Goal: Transaction & Acquisition: Book appointment/travel/reservation

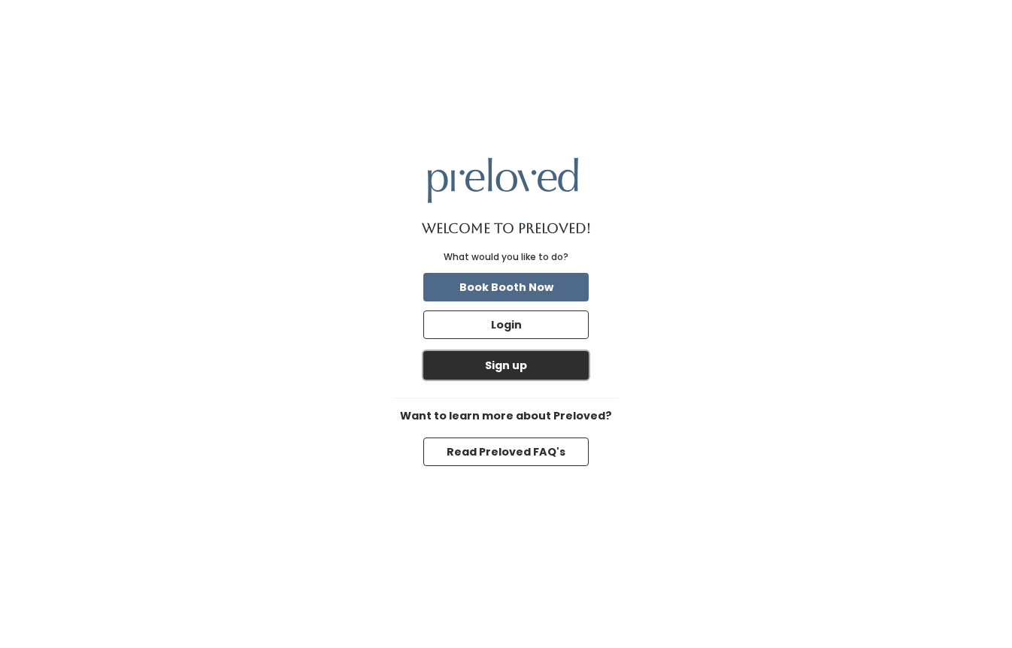
click at [494, 366] on button "Sign up" at bounding box center [505, 365] width 165 height 29
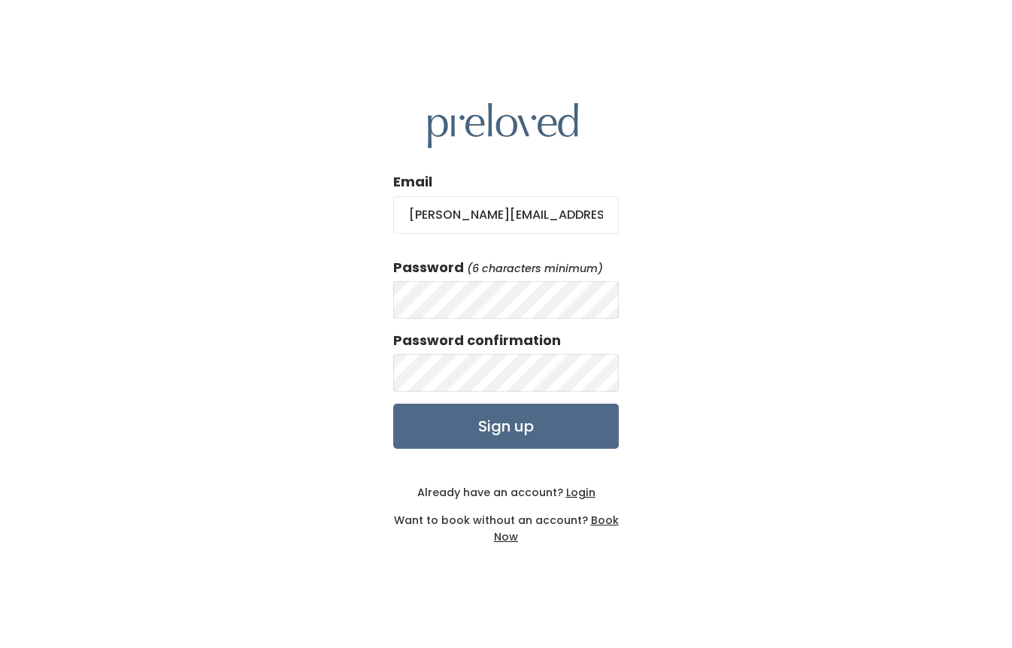
scroll to position [0, 1]
type input "owen.rebecca.mpa@gmail.com"
click at [501, 429] on input "Sign up" at bounding box center [505, 426] width 225 height 45
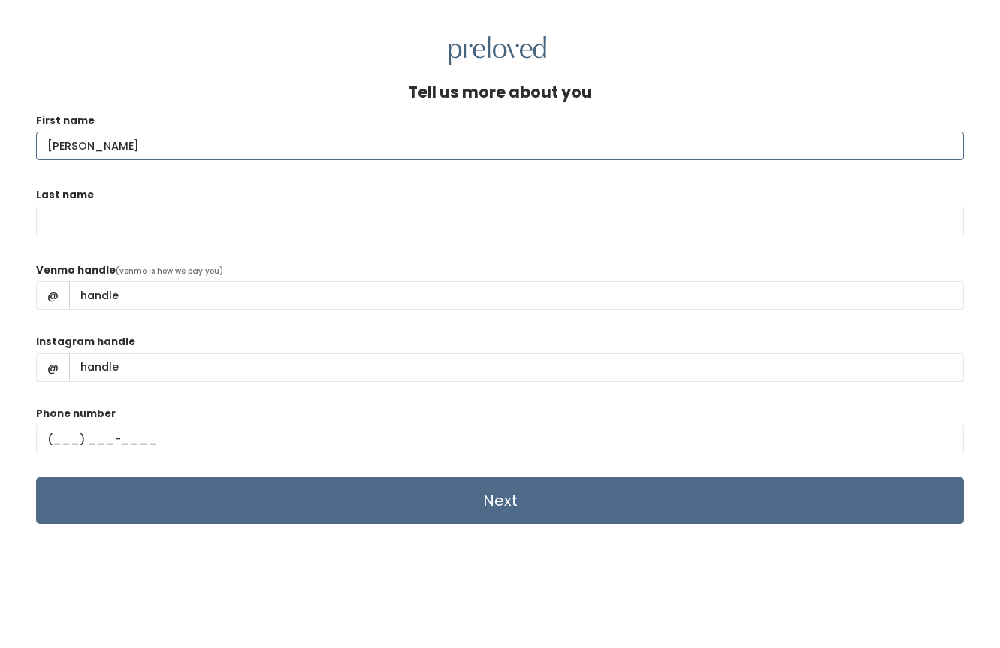
type input "[PERSON_NAME]"
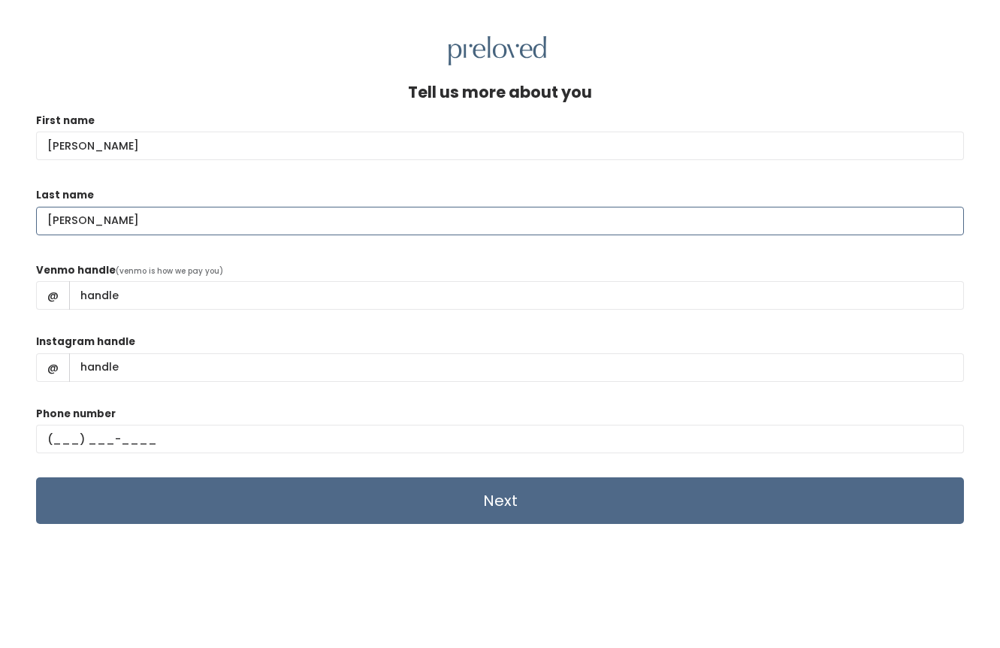
type input "[PERSON_NAME]"
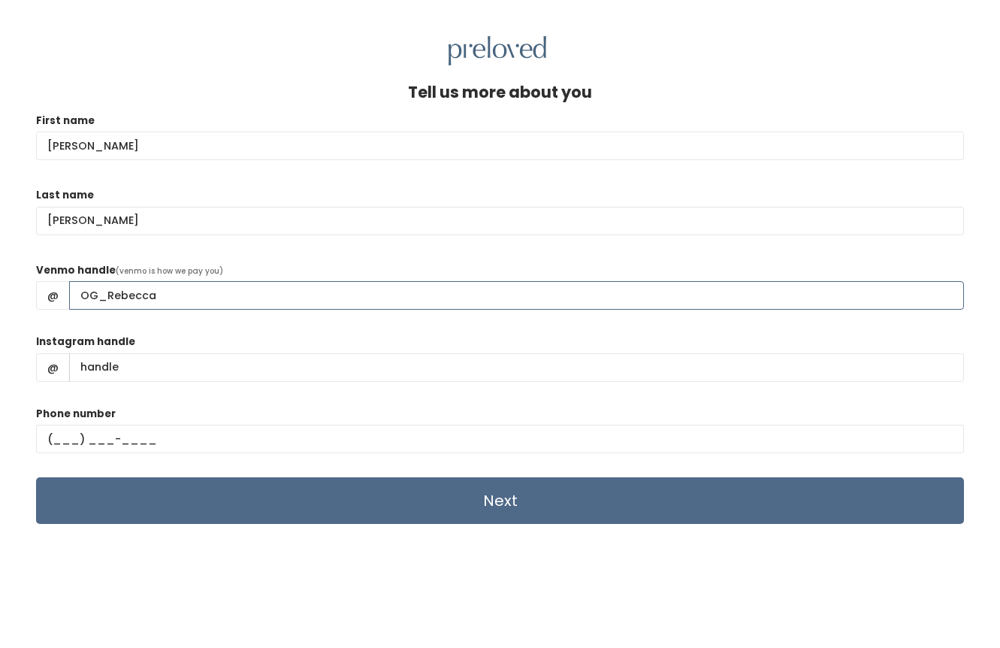
type input "OG_Rebecca"
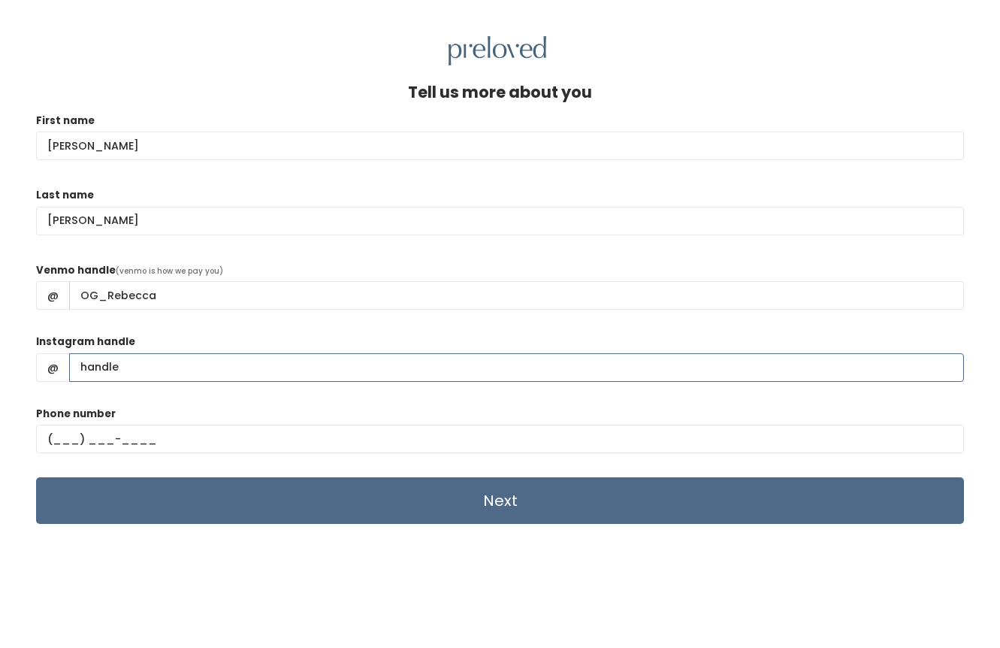
click at [352, 369] on input "Instagram handle" at bounding box center [516, 367] width 895 height 29
type input "frickinsweet"
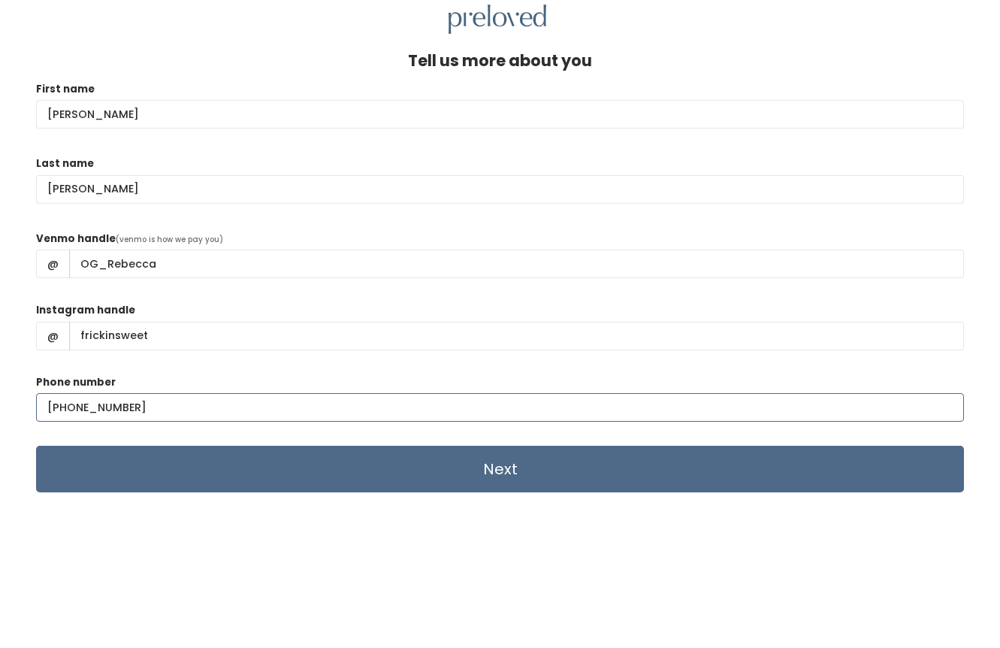
scroll to position [45, 0]
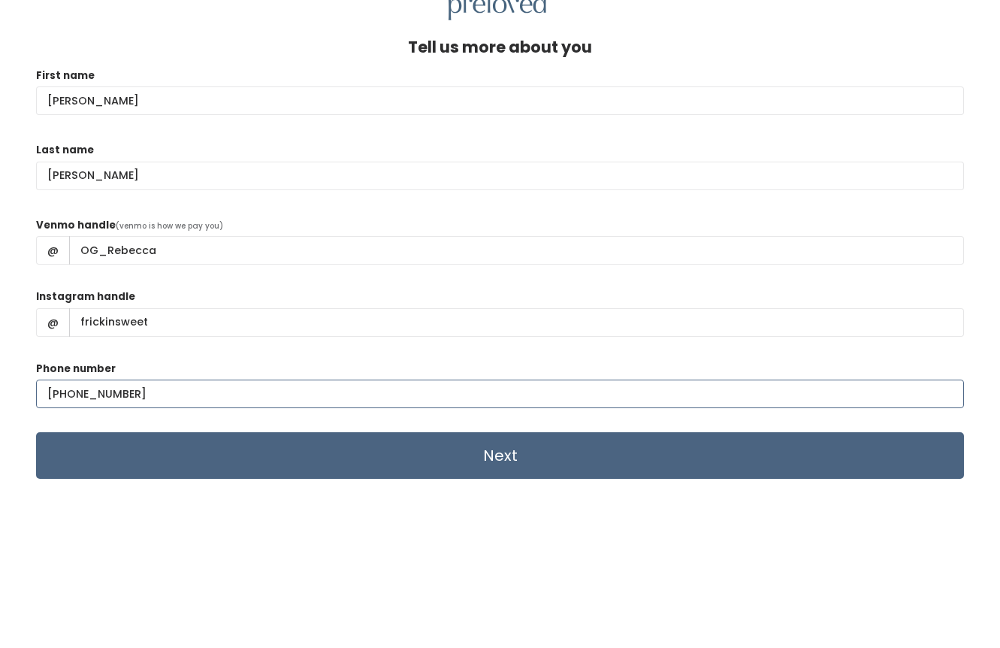
type input "[PHONE_NUMBER]"
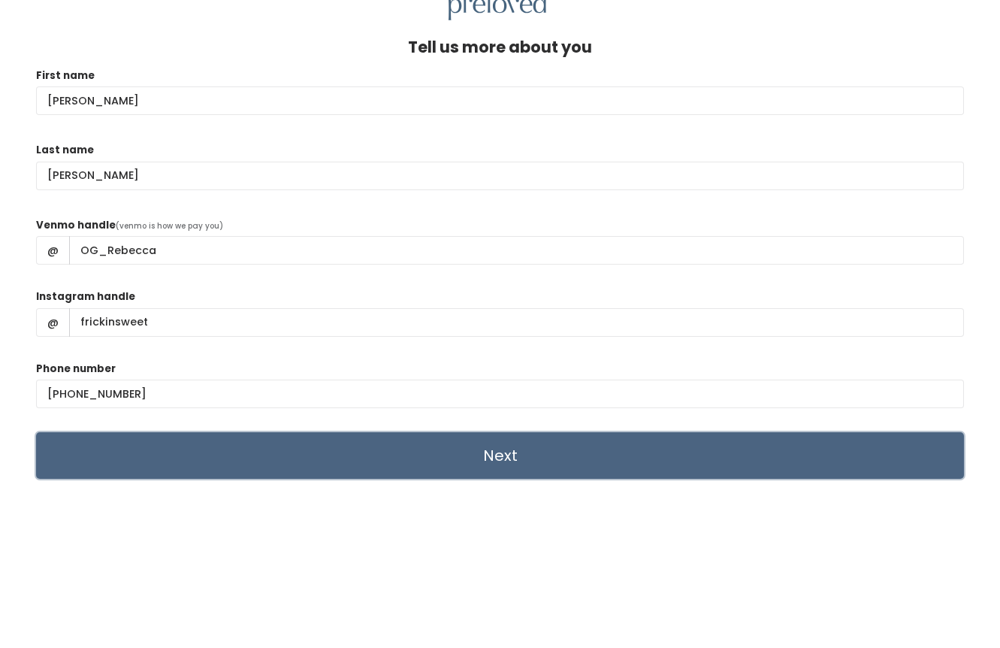
click at [491, 458] on input "Next" at bounding box center [500, 455] width 928 height 47
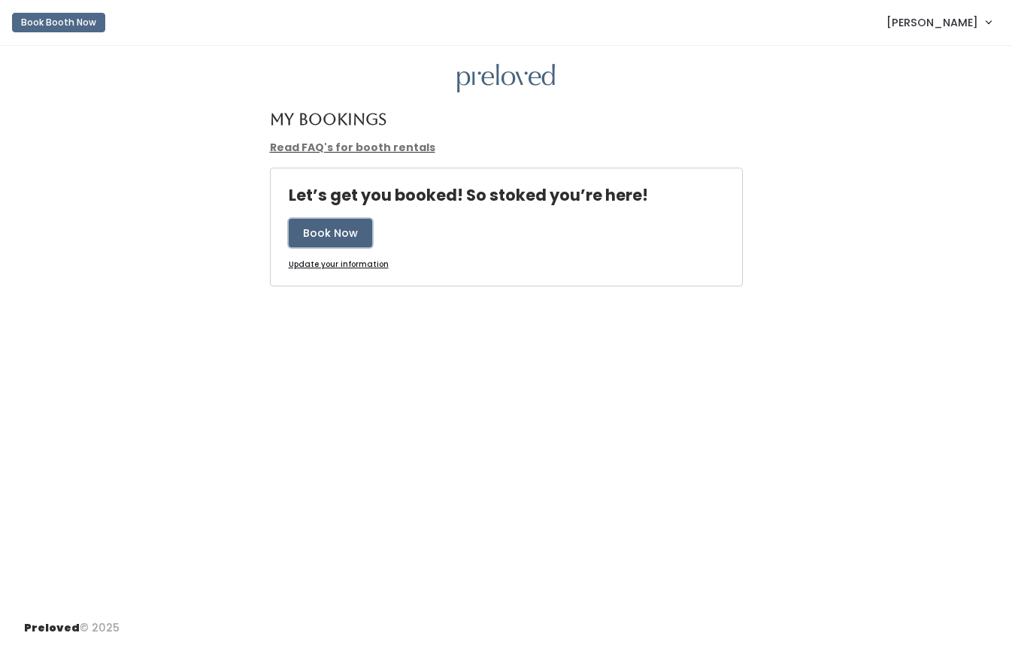
click at [331, 236] on button "Book Now" at bounding box center [330, 233] width 83 height 29
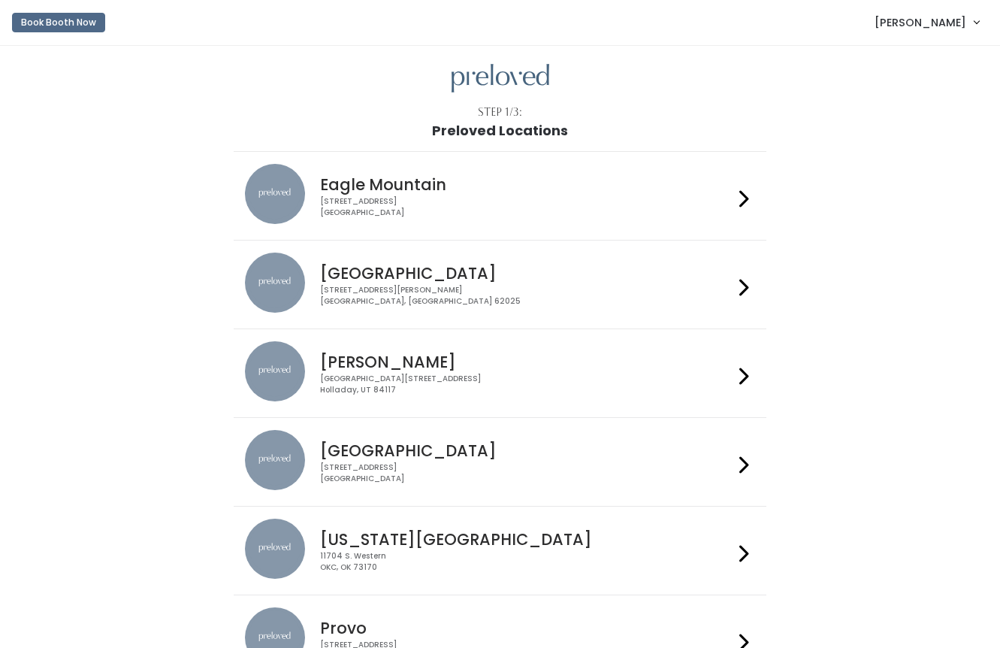
click at [743, 377] on icon at bounding box center [745, 376] width 10 height 22
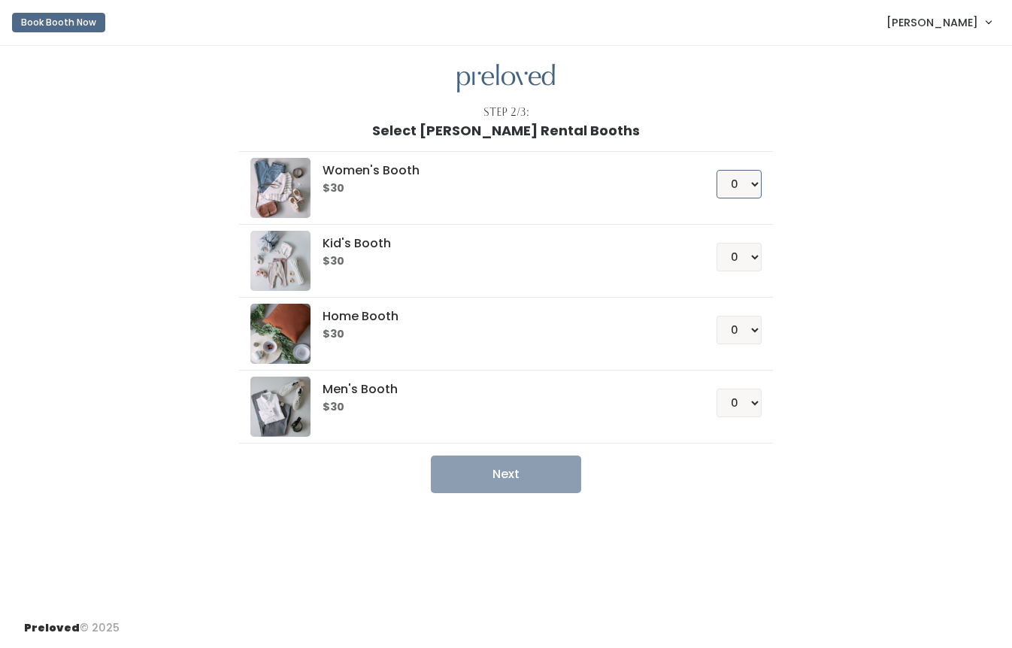
click at [753, 184] on select "0 1 2 3 4" at bounding box center [738, 184] width 45 height 29
select select "1"
click at [716, 170] on select "0 1 2 3 4" at bounding box center [738, 184] width 45 height 29
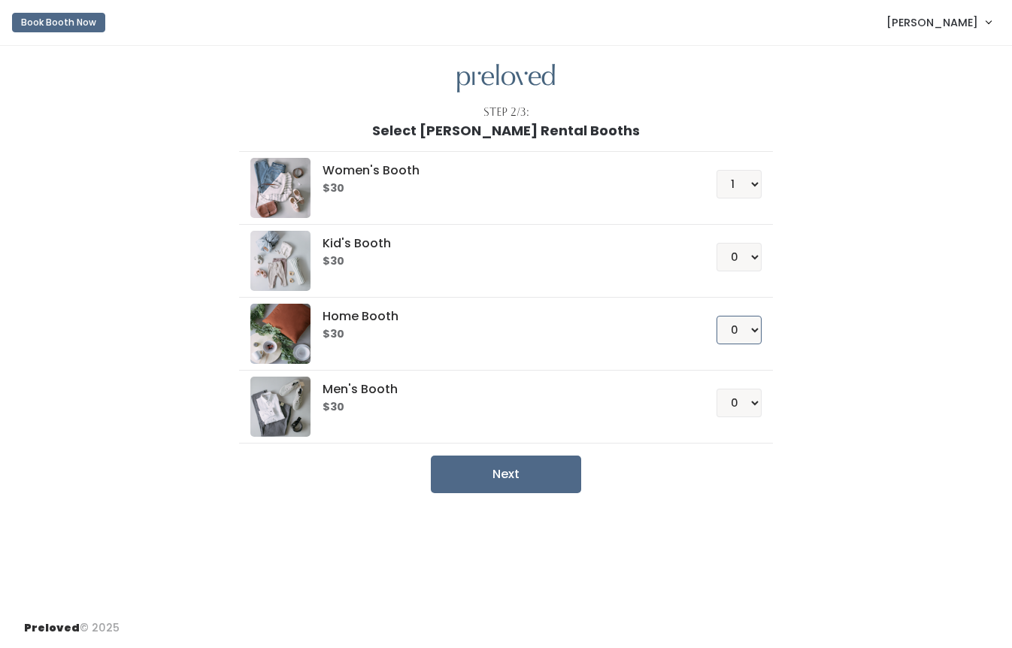
click at [755, 328] on select "0 1 2 3 4" at bounding box center [738, 330] width 45 height 29
select select "1"
click at [716, 316] on select "0 1 2 3 4" at bounding box center [738, 330] width 45 height 29
click at [507, 475] on button "Next" at bounding box center [506, 474] width 150 height 38
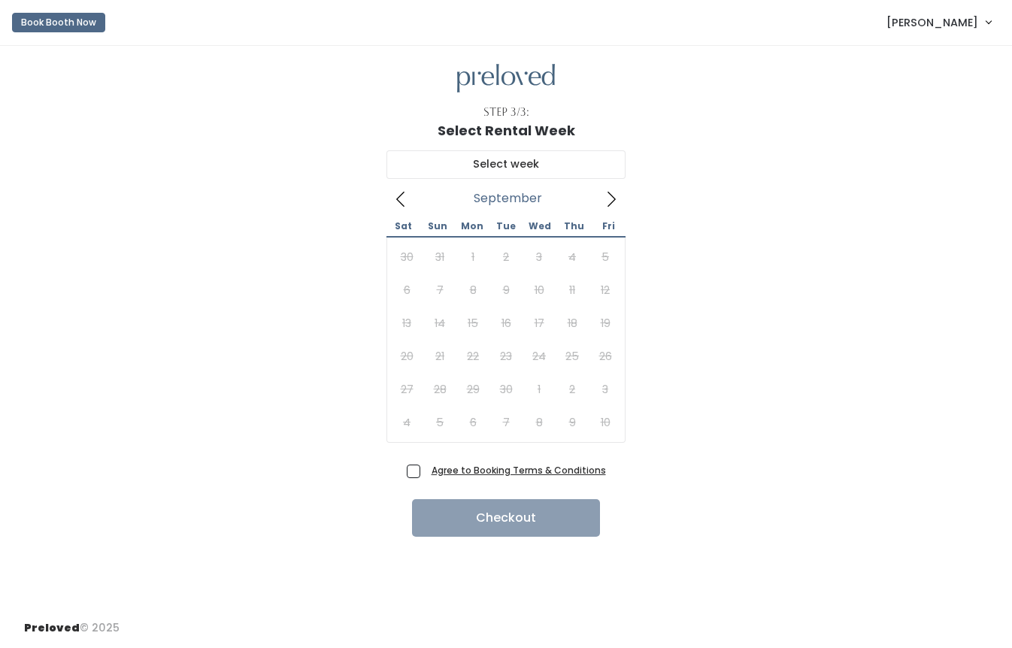
click at [612, 201] on icon at bounding box center [611, 199] width 17 height 17
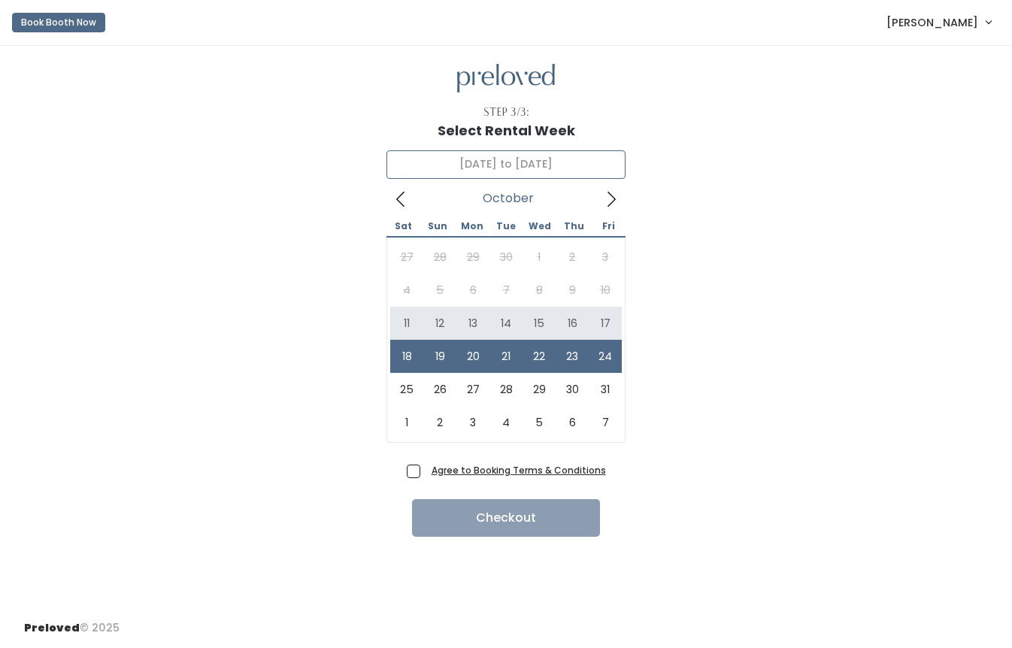
type input "October 11 to October 17"
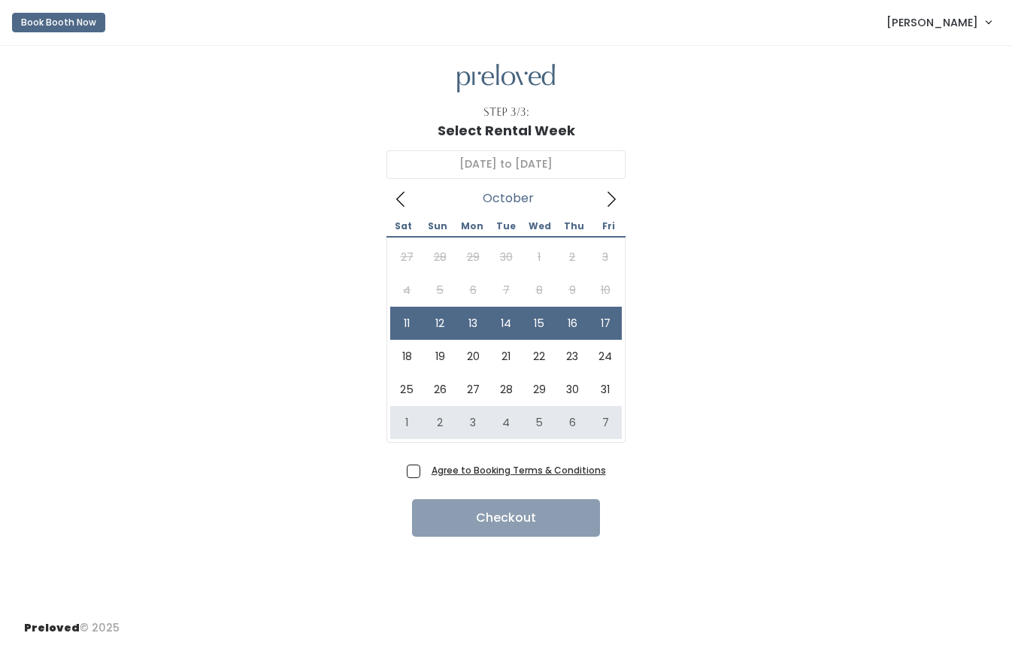
click at [425, 473] on span "Agree to Booking Terms & Conditions" at bounding box center [515, 469] width 180 height 15
click at [425, 472] on input "Agree to Booking Terms & Conditions" at bounding box center [430, 467] width 10 height 10
checkbox input "true"
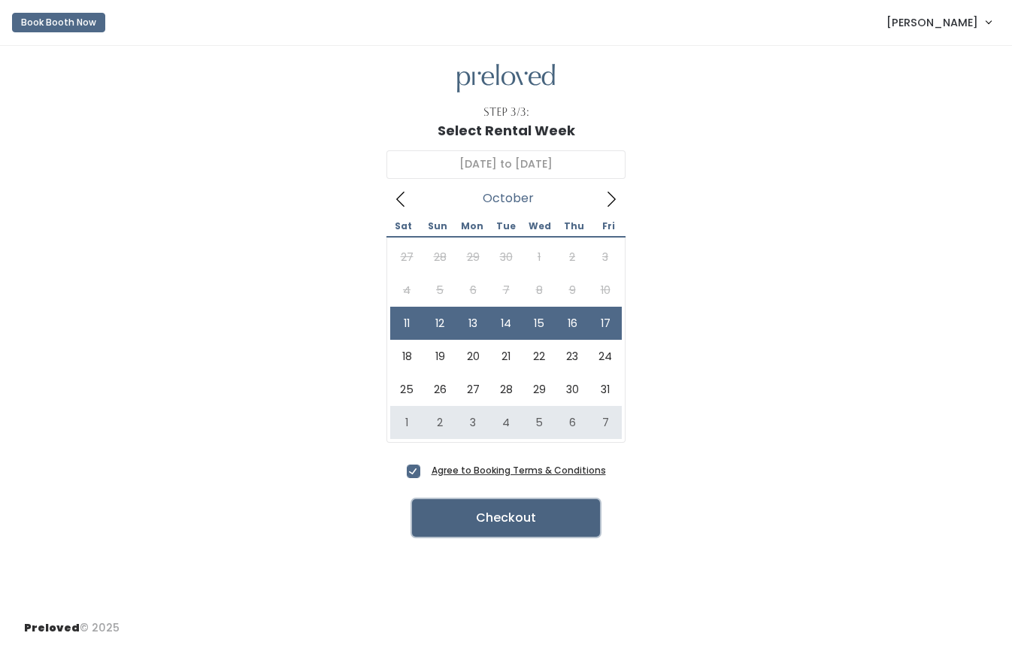
click at [506, 516] on button "Checkout" at bounding box center [506, 518] width 188 height 38
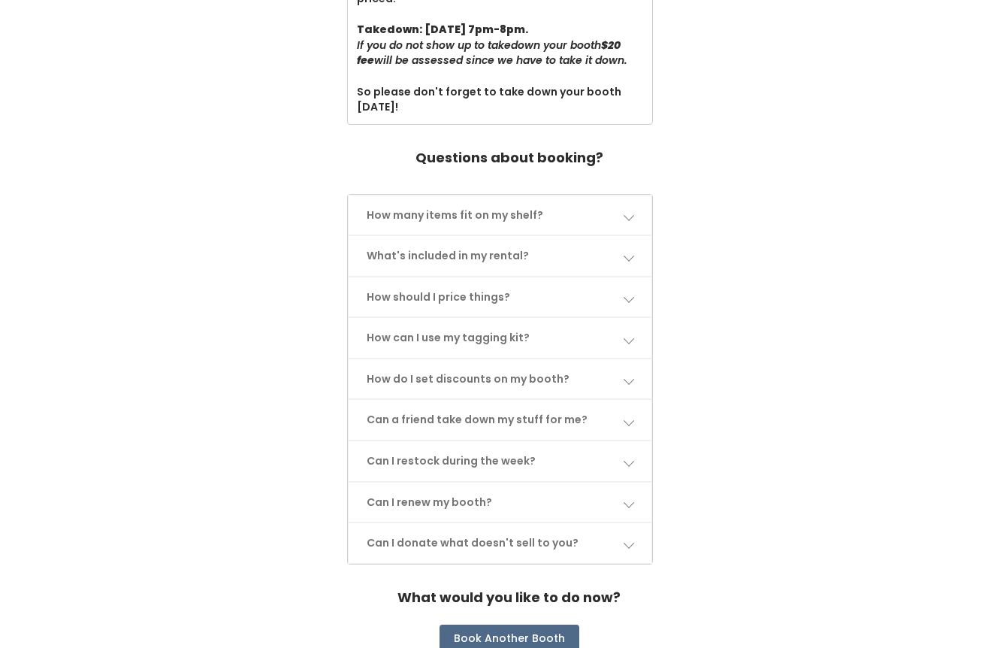
scroll to position [630, 0]
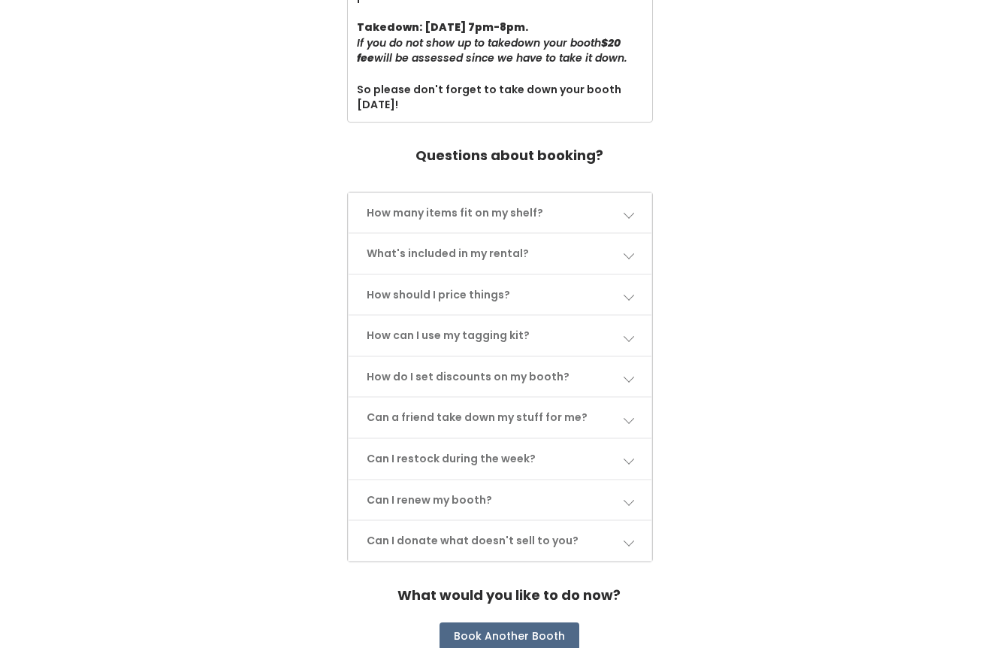
click at [629, 299] on span at bounding box center [628, 294] width 11 height 11
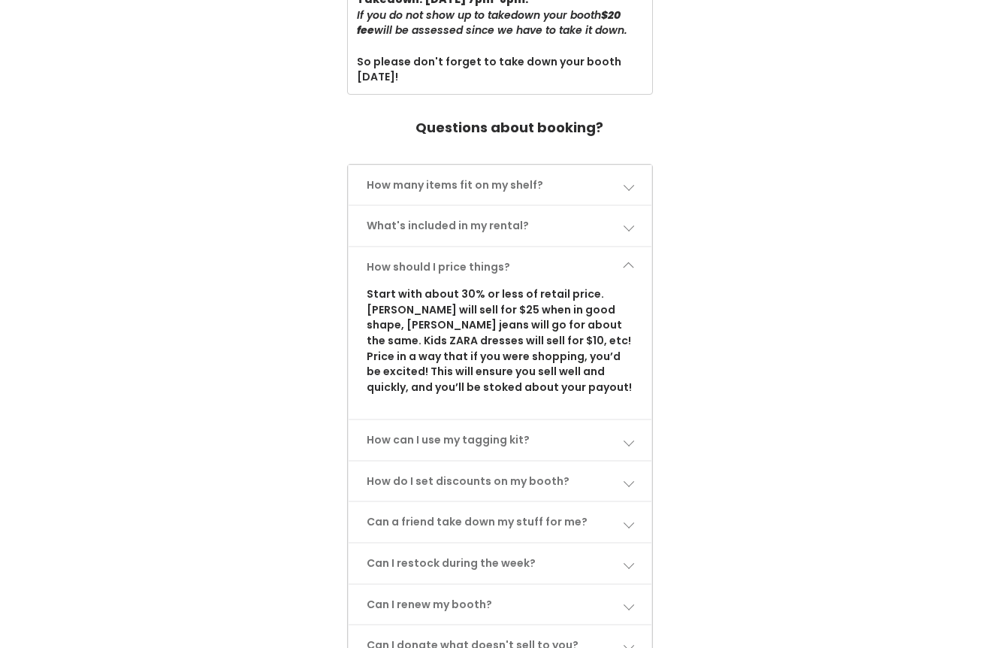
scroll to position [658, 0]
click at [631, 442] on span at bounding box center [628, 439] width 11 height 11
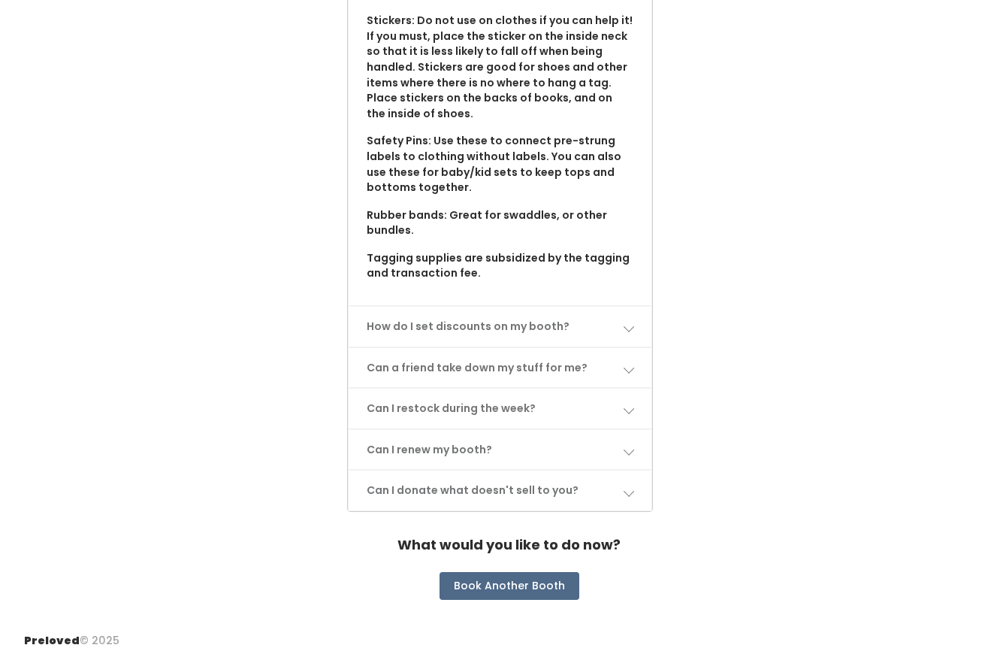
scroll to position [1246, 0]
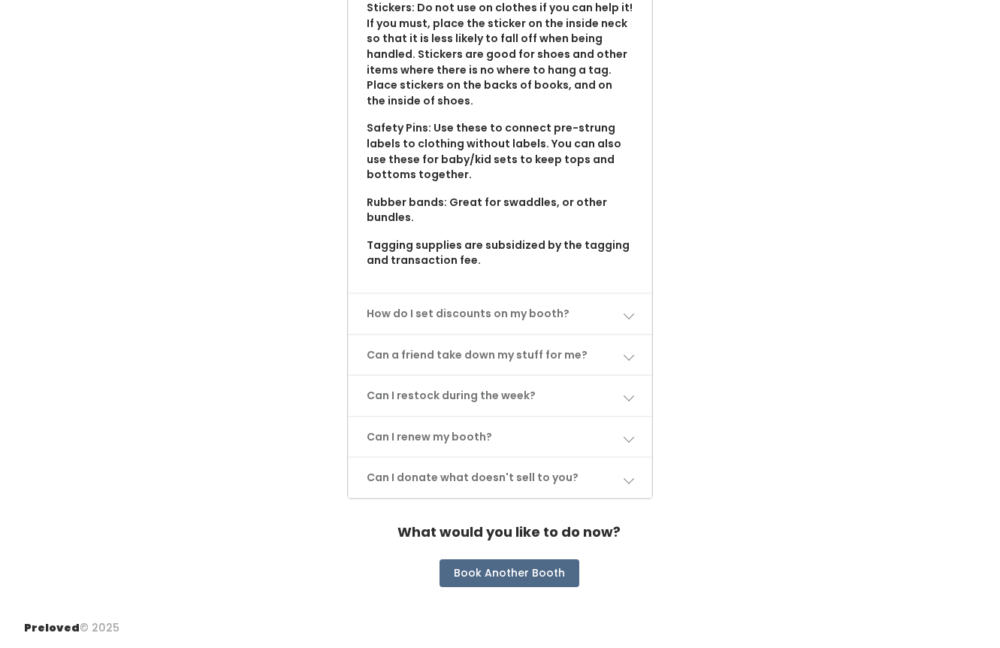
click at [628, 318] on span at bounding box center [628, 313] width 11 height 11
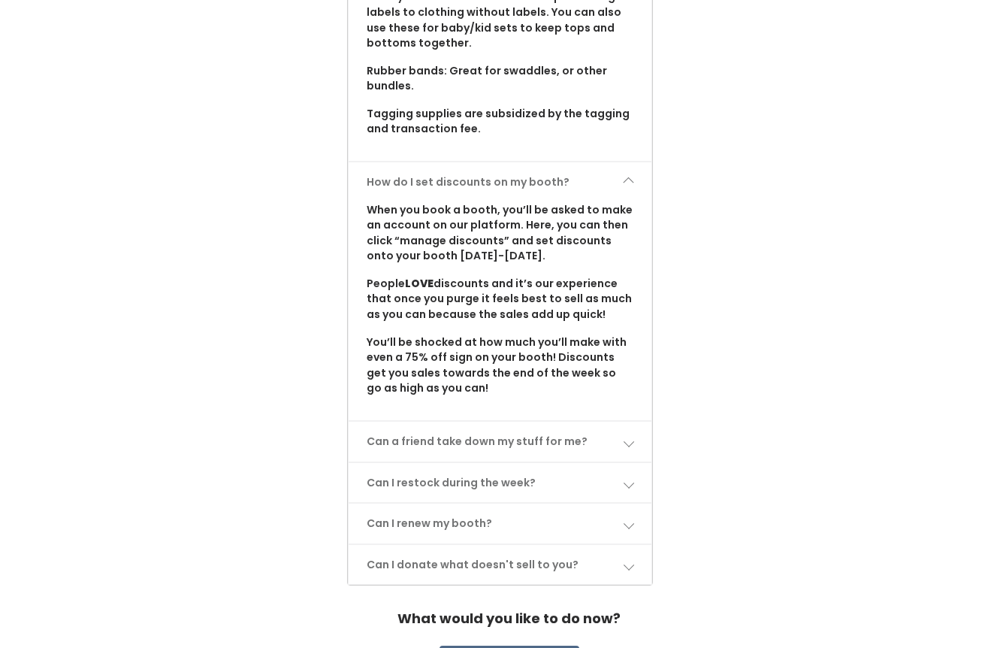
scroll to position [1392, 0]
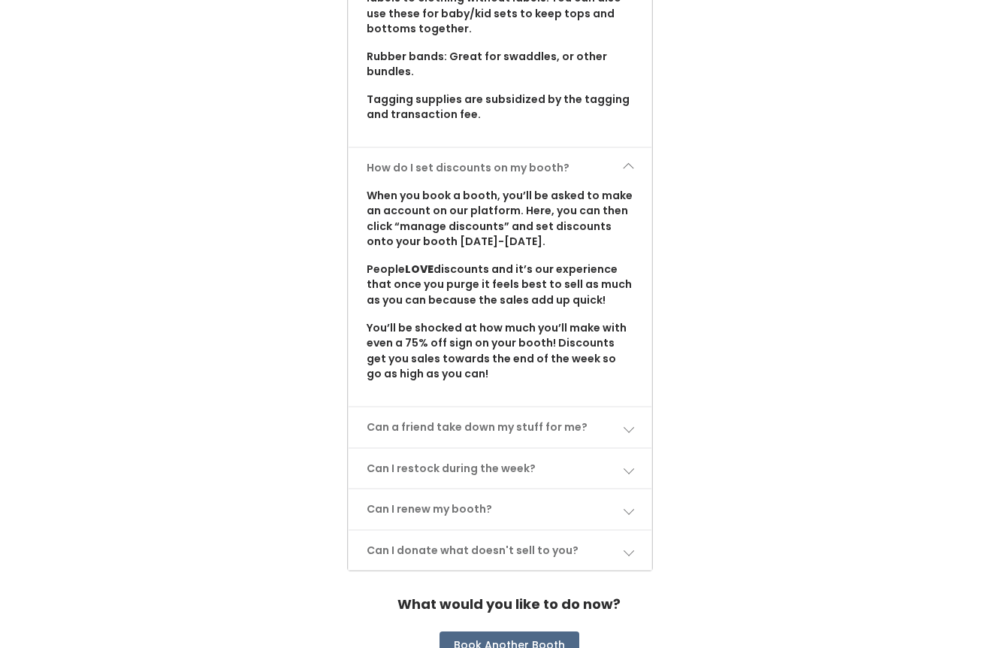
click at [626, 425] on span at bounding box center [628, 427] width 11 height 11
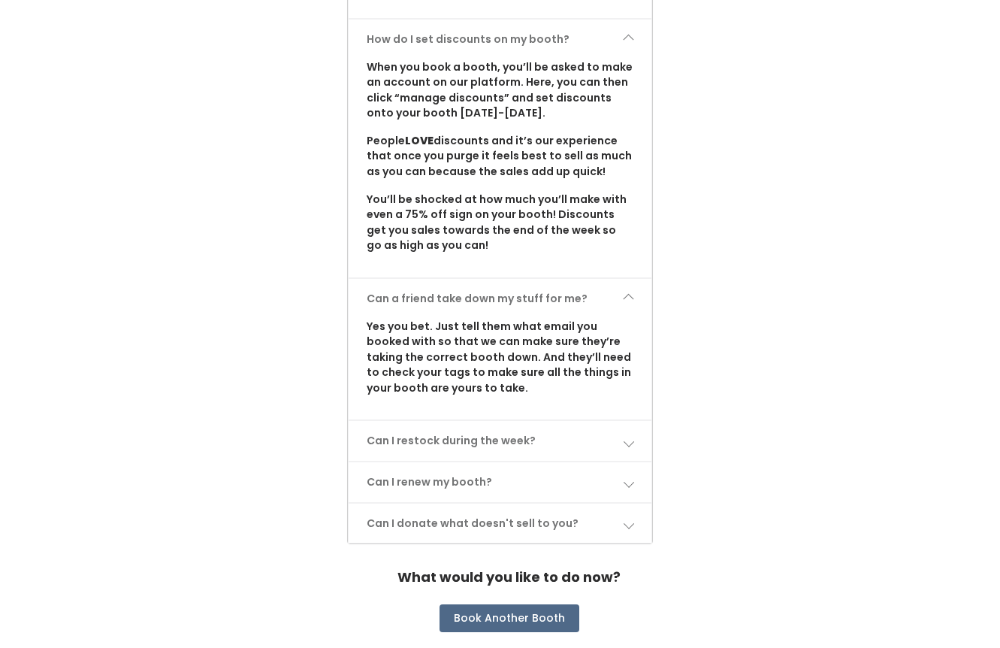
scroll to position [1524, 0]
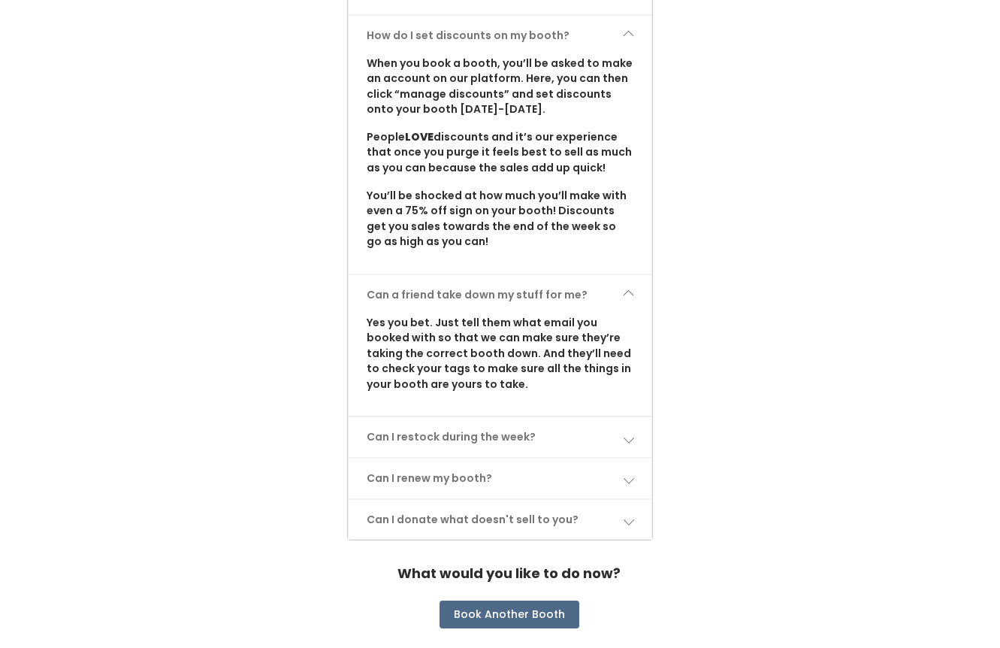
click at [627, 436] on span at bounding box center [628, 437] width 11 height 11
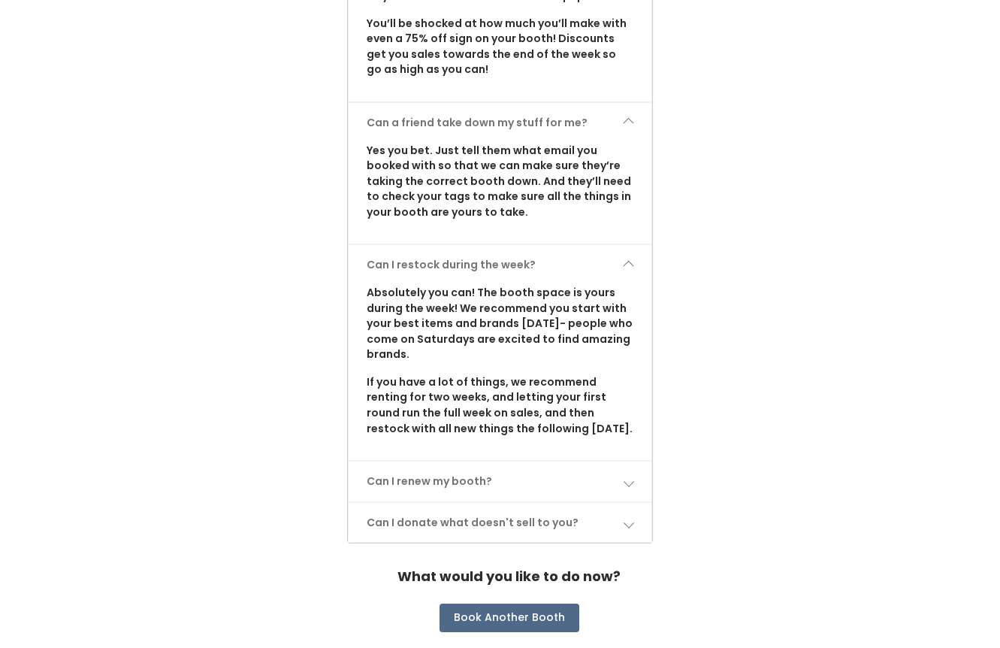
scroll to position [1741, 0]
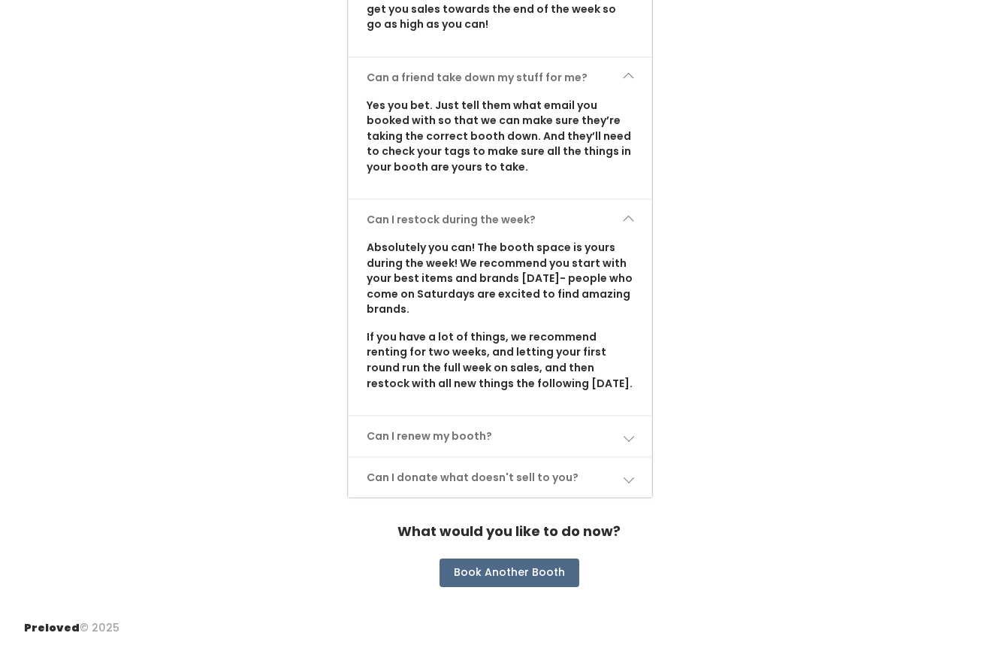
click at [625, 443] on link "Can I renew my booth?" at bounding box center [500, 436] width 302 height 40
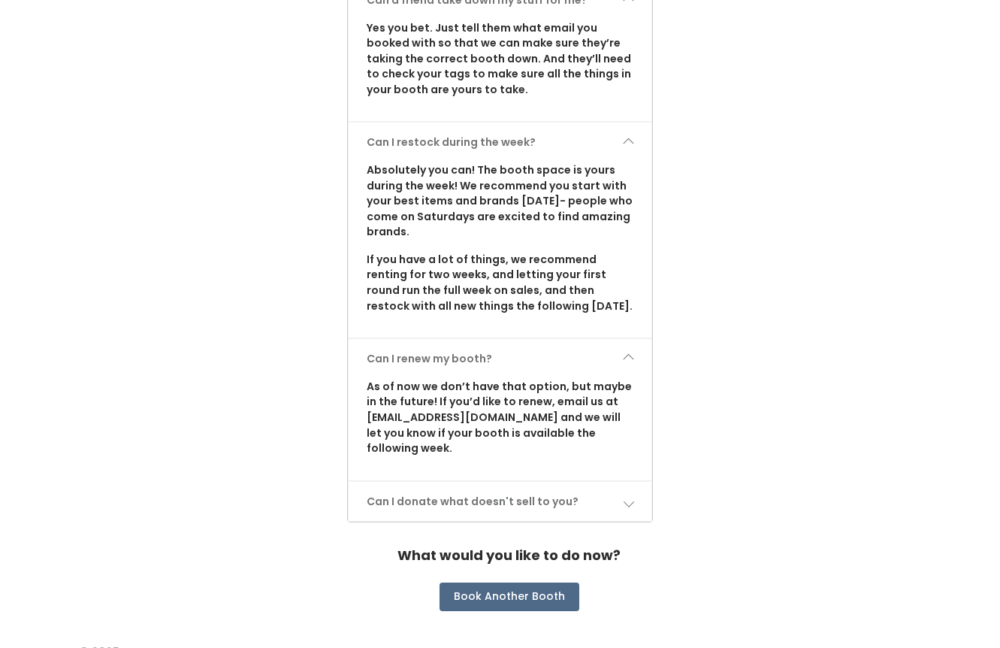
scroll to position [1827, 0]
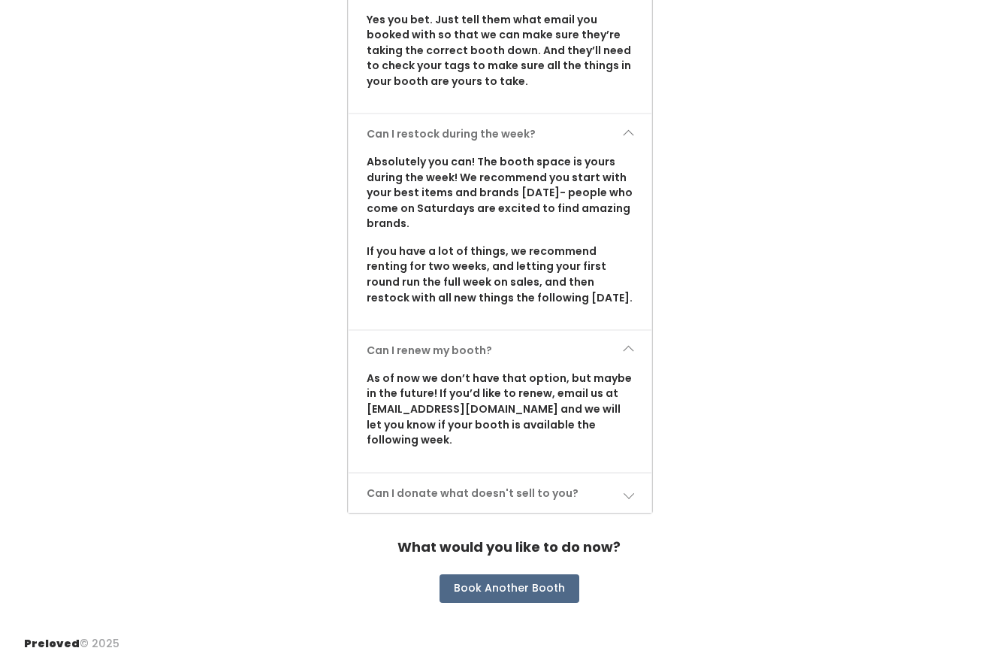
click at [623, 488] on span at bounding box center [628, 493] width 11 height 11
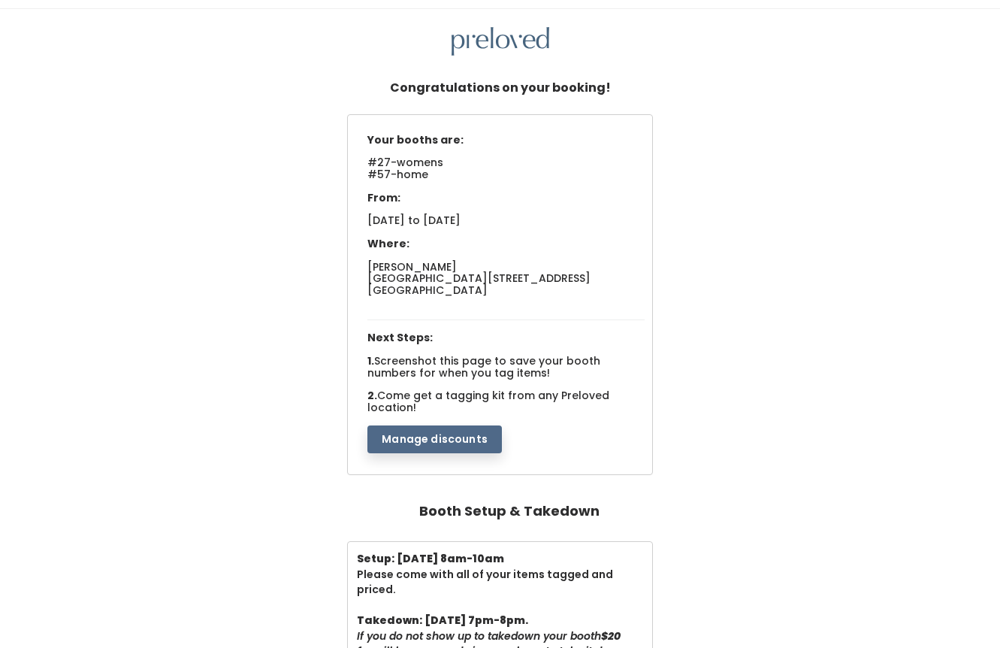
scroll to position [36, 0]
click at [433, 441] on button "Manage discounts" at bounding box center [435, 440] width 135 height 29
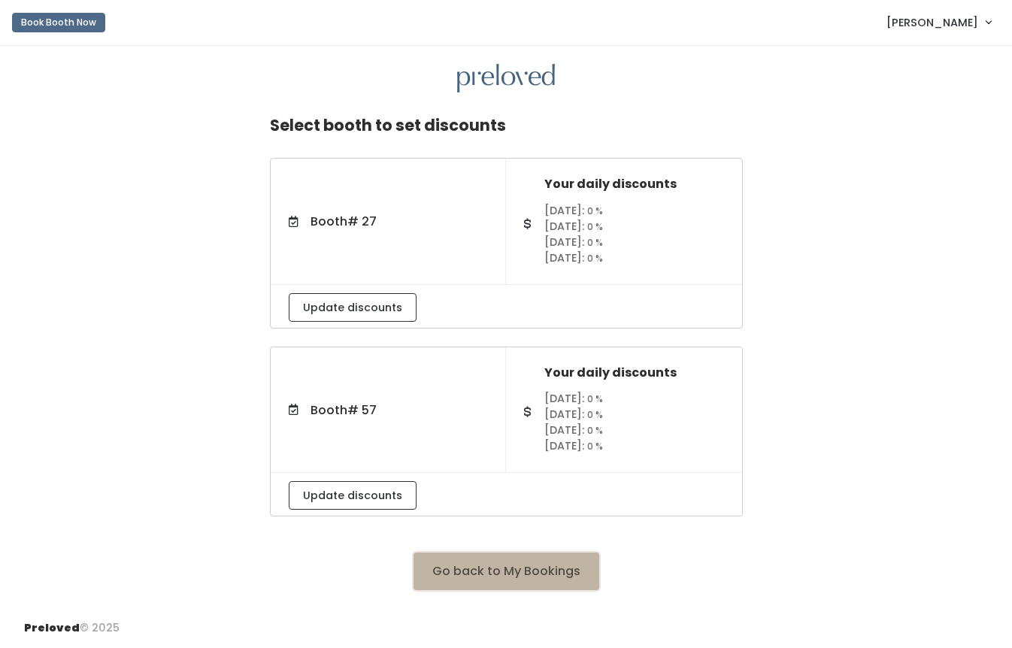
click at [489, 568] on button "Go back to My Bookings" at bounding box center [506, 571] width 186 height 38
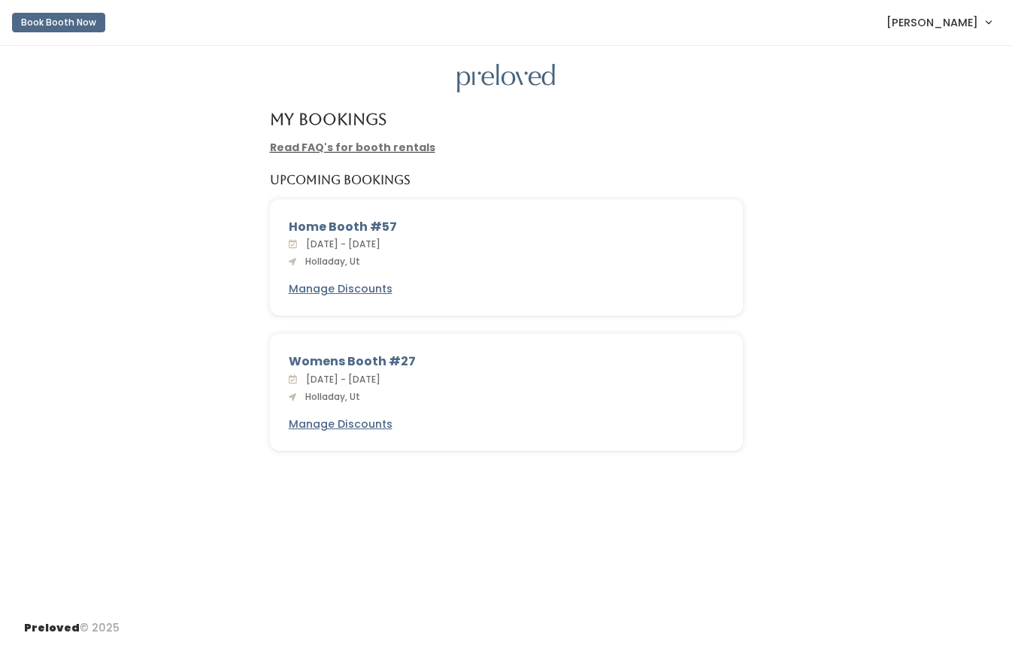
click at [925, 23] on span "[PERSON_NAME]" at bounding box center [932, 22] width 92 height 17
click at [920, 90] on link "Account settings" at bounding box center [937, 86] width 135 height 27
